Goal: Task Accomplishment & Management: Use online tool/utility

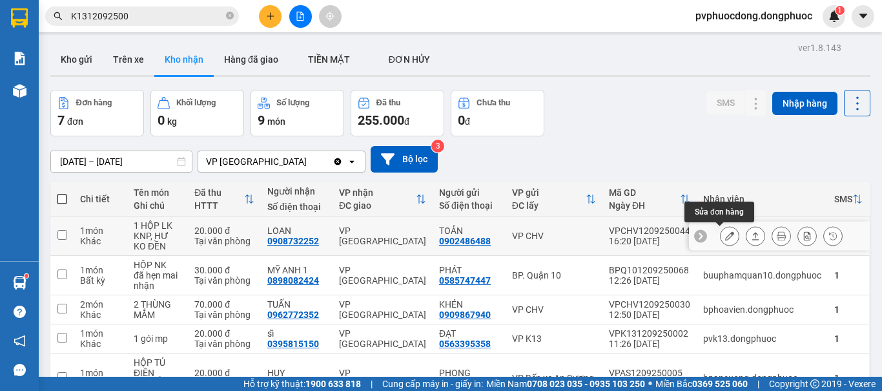
click at [725, 234] on icon at bounding box center [729, 235] width 9 height 9
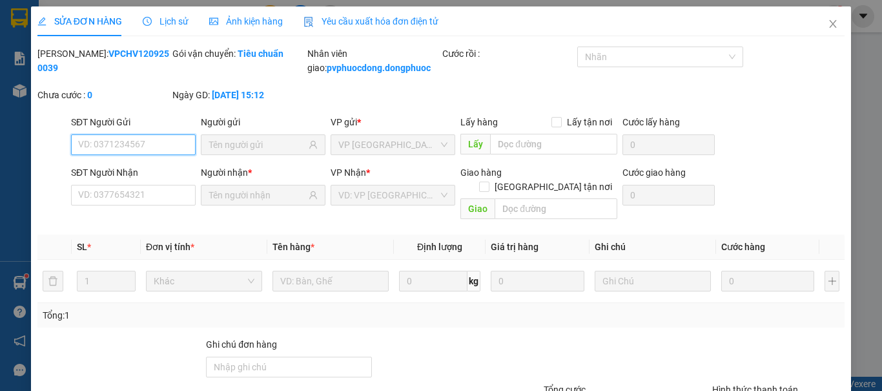
type input "0902486488"
type input "TOẢN"
type input "0908732252"
type input "LOAN"
type input "20.000"
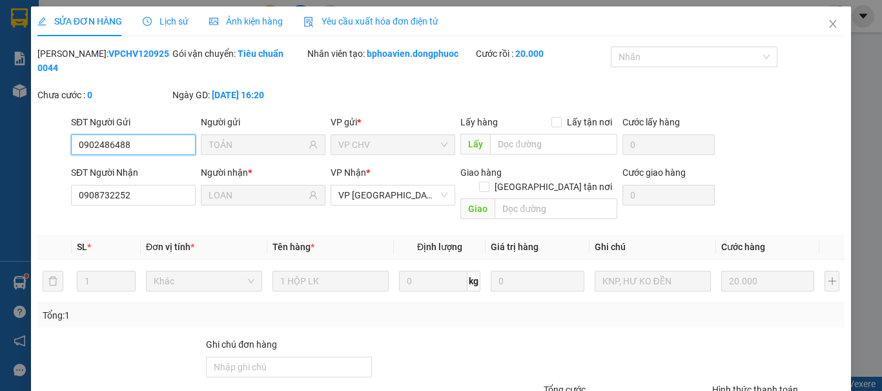
scroll to position [90, 0]
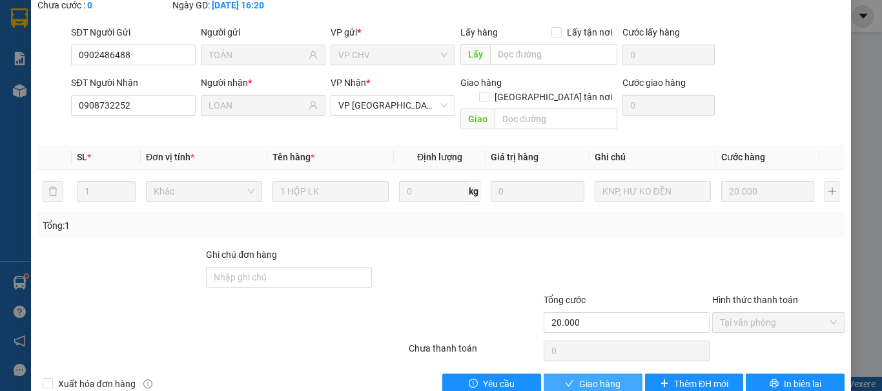
click at [585, 376] on span "Giao hàng" at bounding box center [599, 383] width 41 height 14
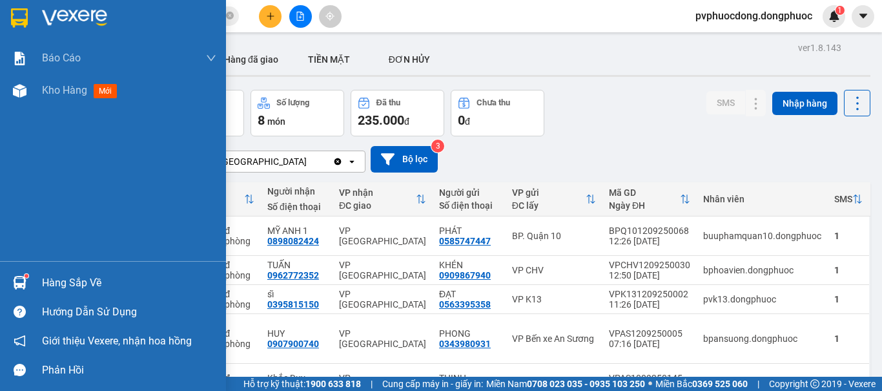
click at [58, 288] on div "Hàng sắp về" at bounding box center [129, 282] width 174 height 19
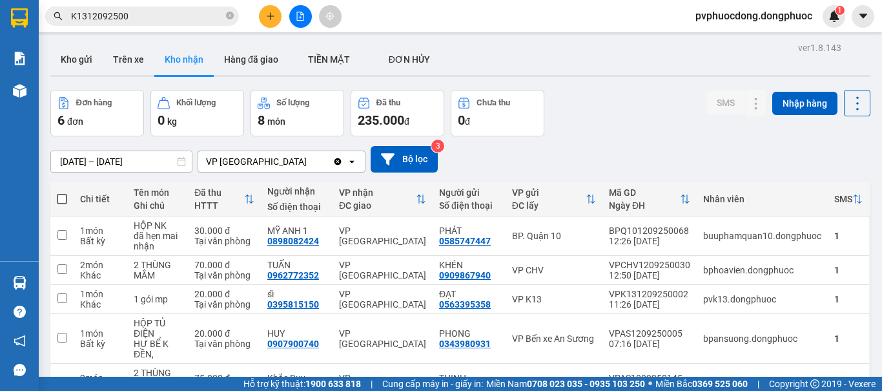
click at [574, 126] on section "Kết quả tìm kiếm ( 2 ) Bộ lọc Mã ĐH Trạng thái Món hàng Tổng cước Chưa cước Nhã…" at bounding box center [441, 195] width 882 height 391
